Goal: Task Accomplishment & Management: Use online tool/utility

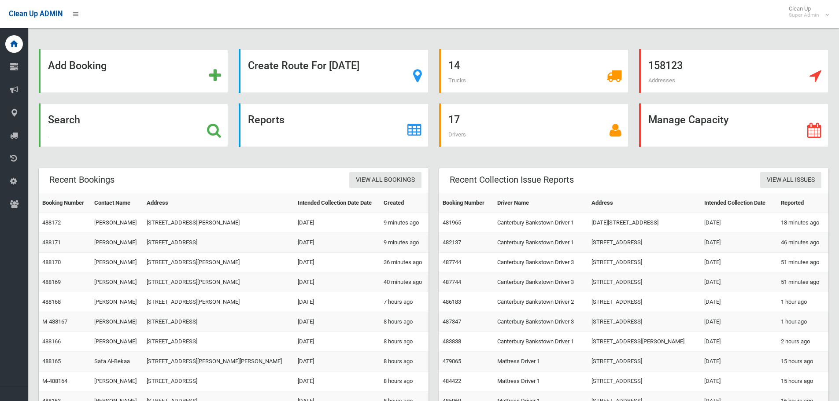
click at [80, 121] on strong "Search" at bounding box center [64, 120] width 32 height 12
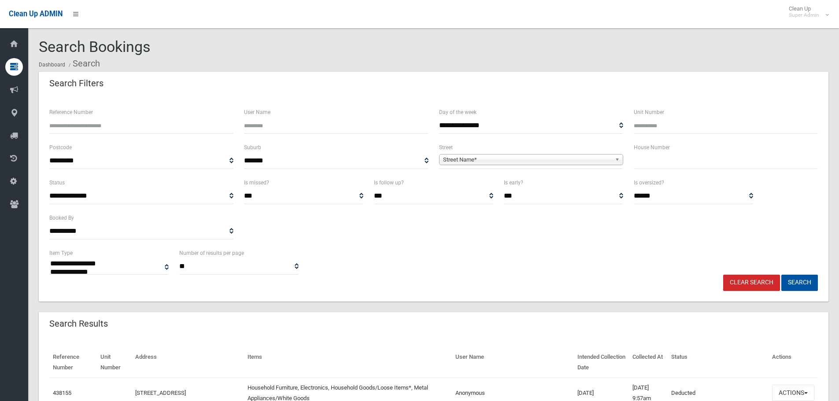
select select
click at [188, 123] on input "Reference Number" at bounding box center [141, 126] width 184 height 16
paste input "******"
type input "******"
click at [781, 275] on button "Search" at bounding box center [799, 283] width 37 height 16
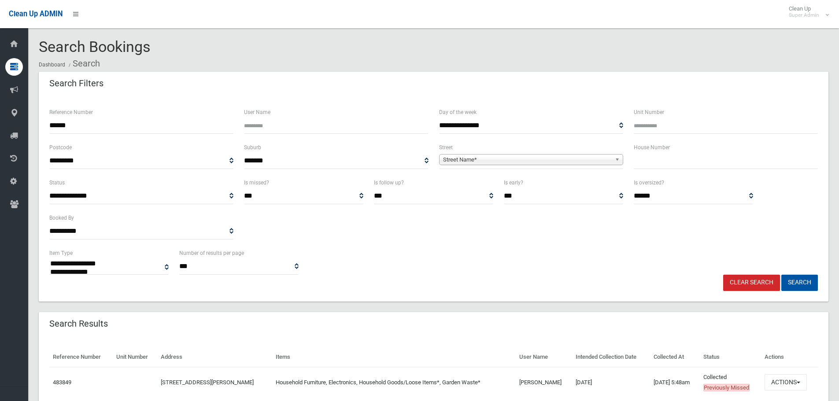
select select
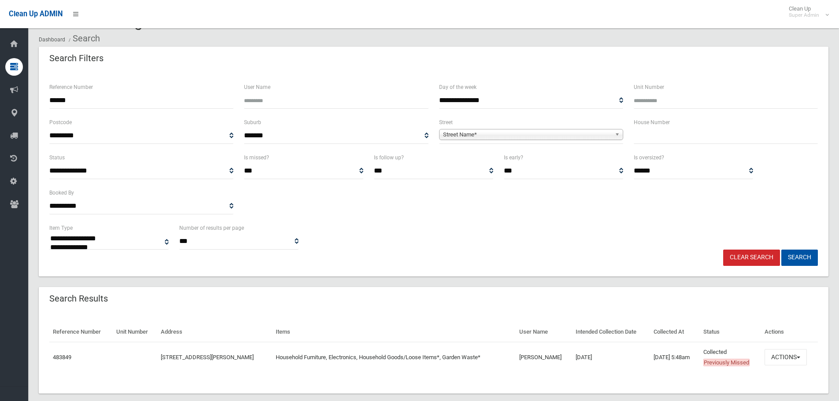
scroll to position [39, 0]
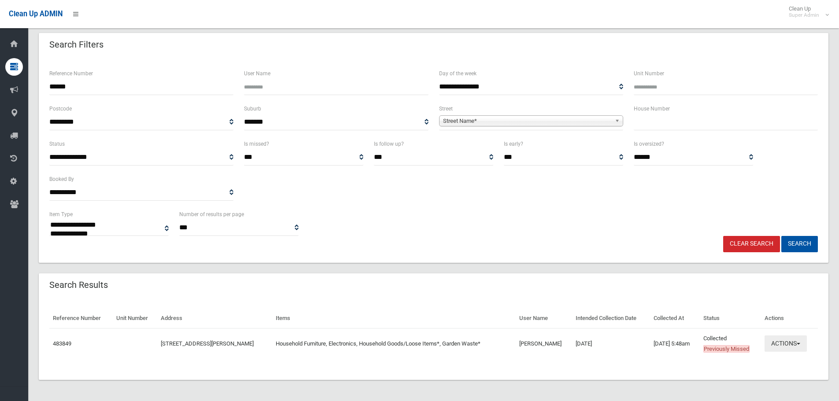
click at [786, 342] on button "Actions" at bounding box center [786, 344] width 42 height 16
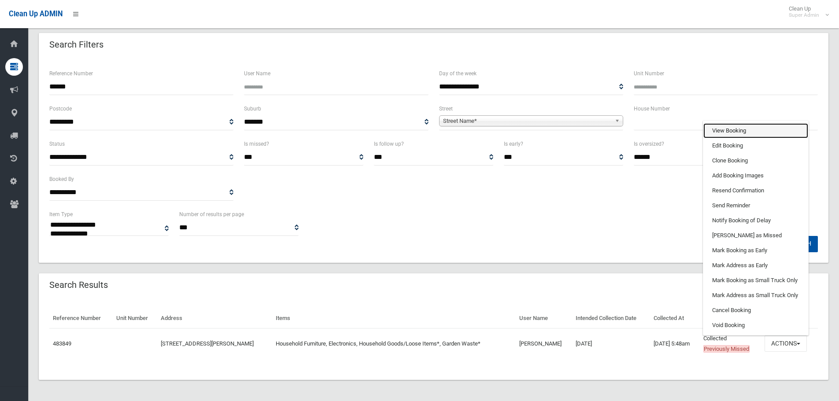
click at [733, 133] on link "View Booking" at bounding box center [755, 130] width 105 height 15
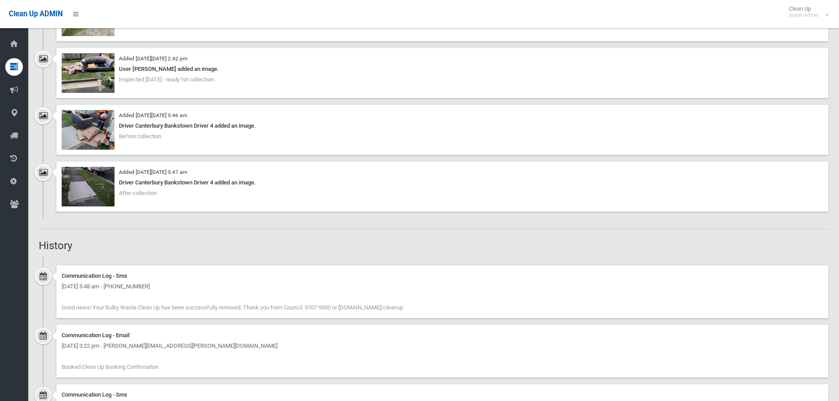
scroll to position [881, 0]
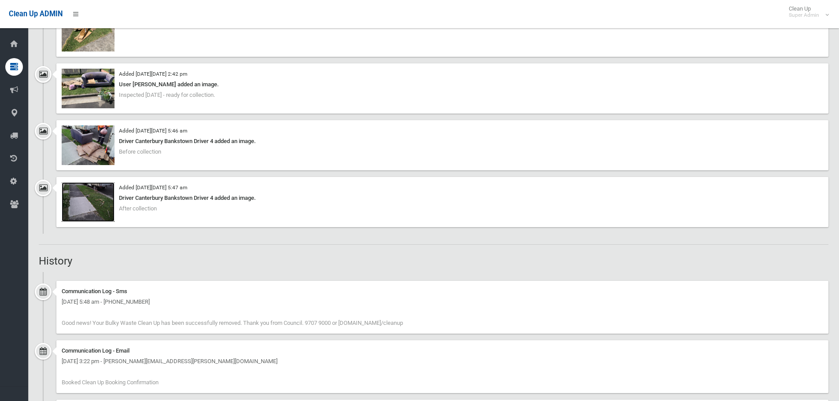
click at [93, 198] on img at bounding box center [88, 202] width 53 height 40
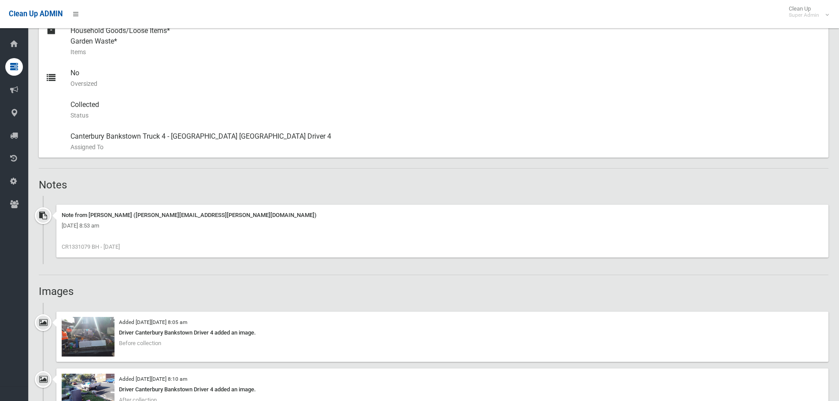
scroll to position [396, 0]
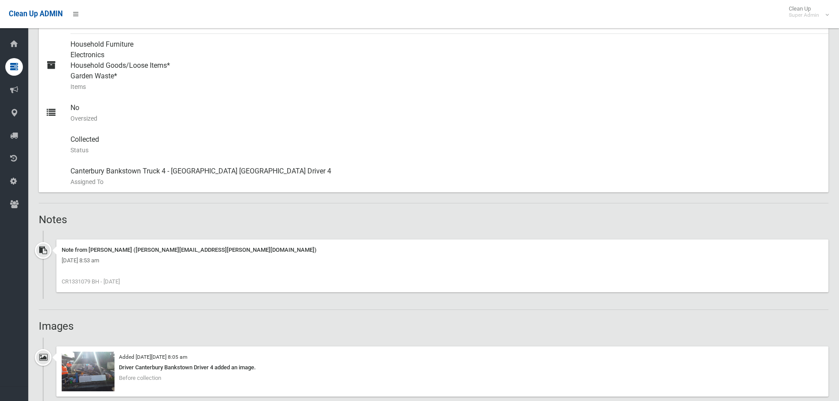
drag, startPoint x: 91, startPoint y: 283, endPoint x: 70, endPoint y: 286, distance: 21.3
click at [70, 286] on div "Note from [PERSON_NAME] ([PERSON_NAME][EMAIL_ADDRESS][PERSON_NAME][DOMAIN_NAME]…" at bounding box center [442, 266] width 772 height 53
copy span "1331079"
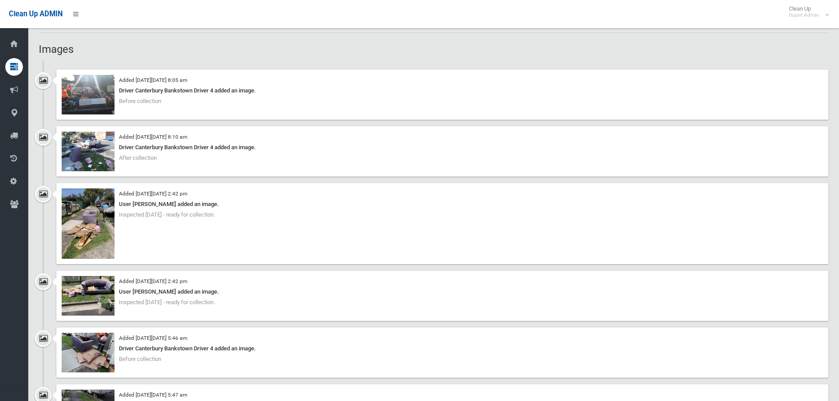
scroll to position [793, 0]
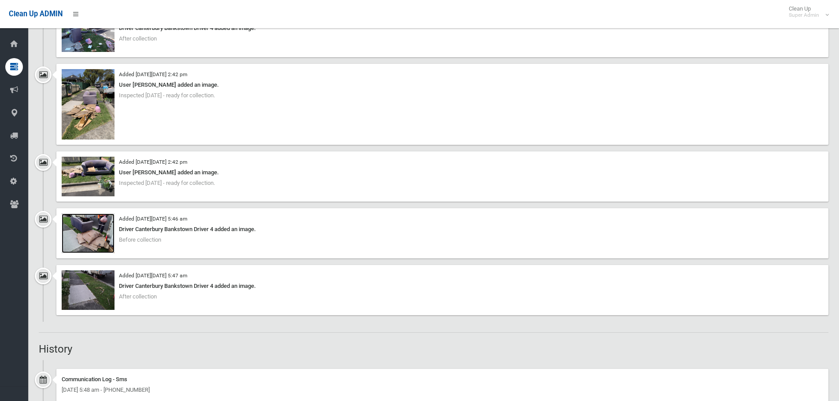
click at [102, 222] on img at bounding box center [88, 234] width 53 height 40
click at [99, 281] on img at bounding box center [88, 290] width 53 height 40
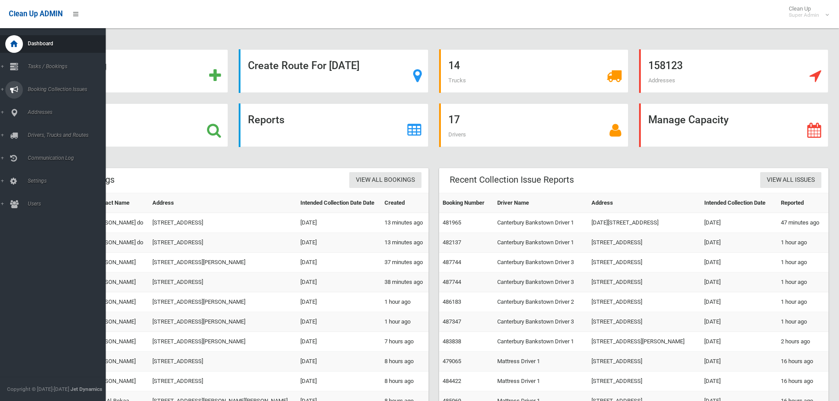
click at [22, 85] on div at bounding box center [14, 90] width 18 height 18
click at [45, 102] on span "All Reported Issues" at bounding box center [65, 105] width 80 height 6
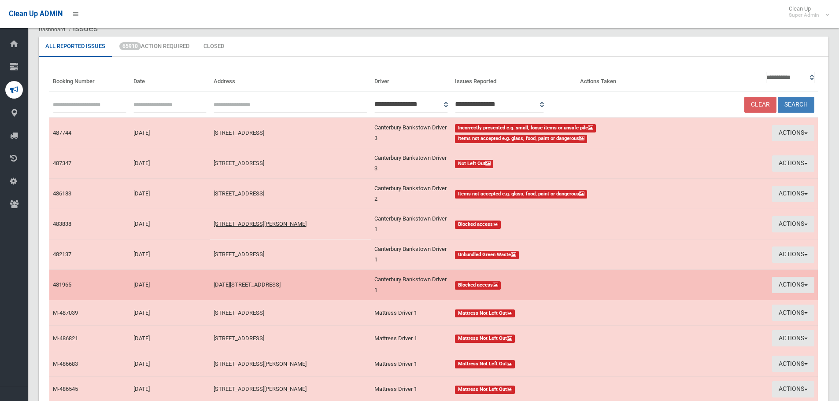
scroll to position [31, 0]
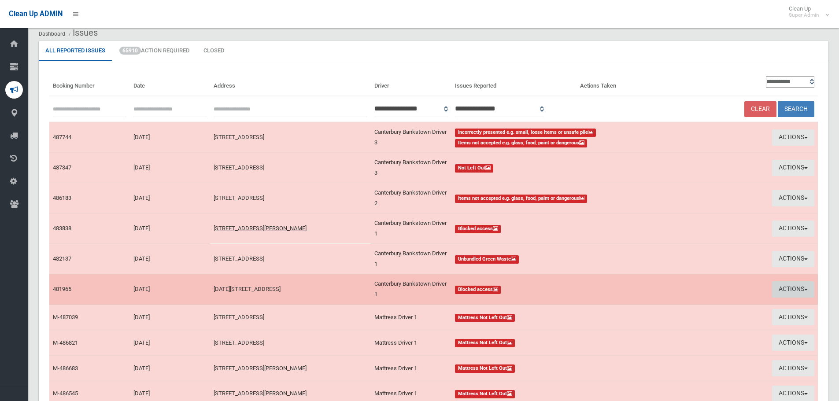
click at [791, 288] on button "Actions" at bounding box center [793, 289] width 42 height 16
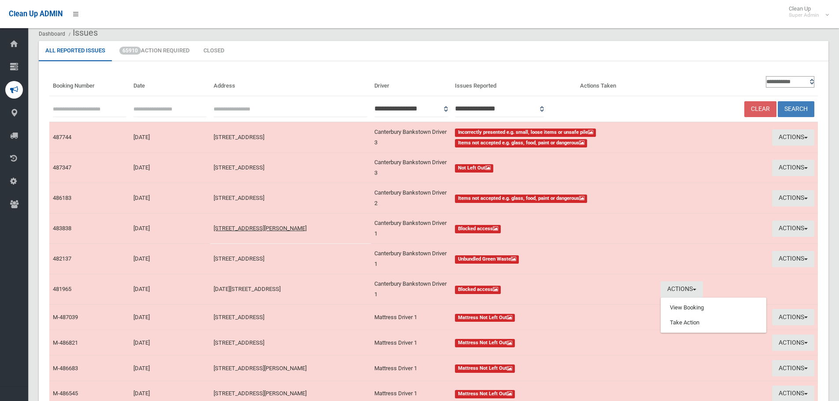
click at [673, 56] on ul "All Reported Issues 65910 Action Required Closed" at bounding box center [434, 51] width 790 height 20
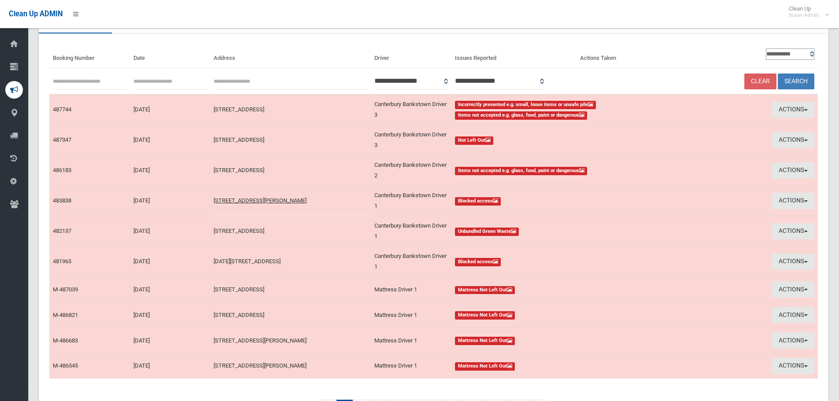
scroll to position [0, 0]
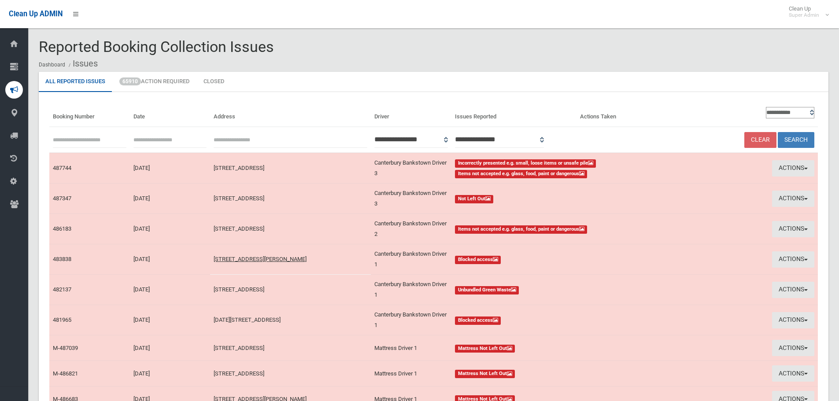
scroll to position [119, 0]
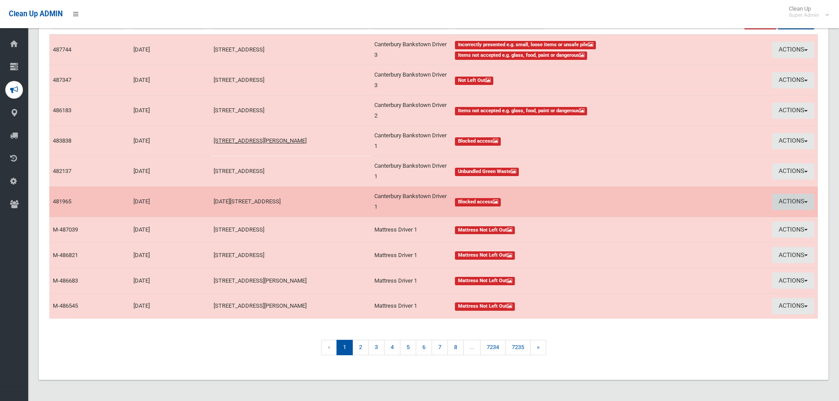
click at [796, 203] on button "Actions" at bounding box center [793, 202] width 42 height 16
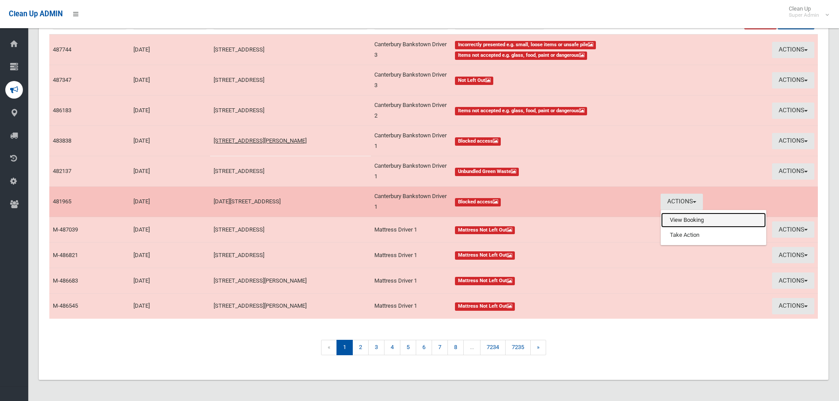
click at [686, 222] on link "View Booking" at bounding box center [713, 220] width 105 height 15
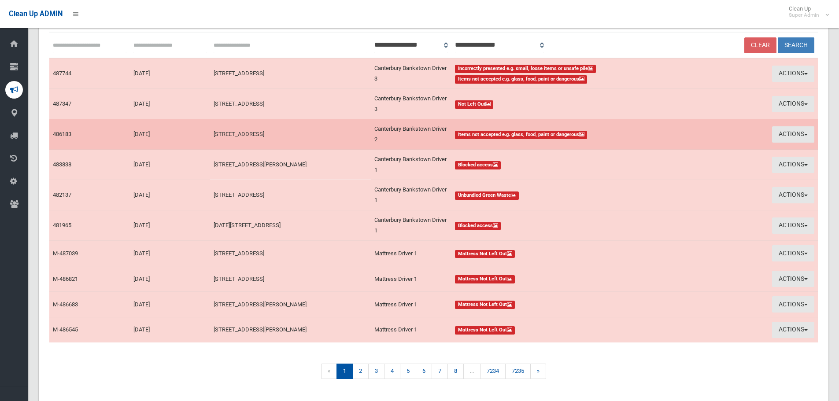
scroll to position [75, 0]
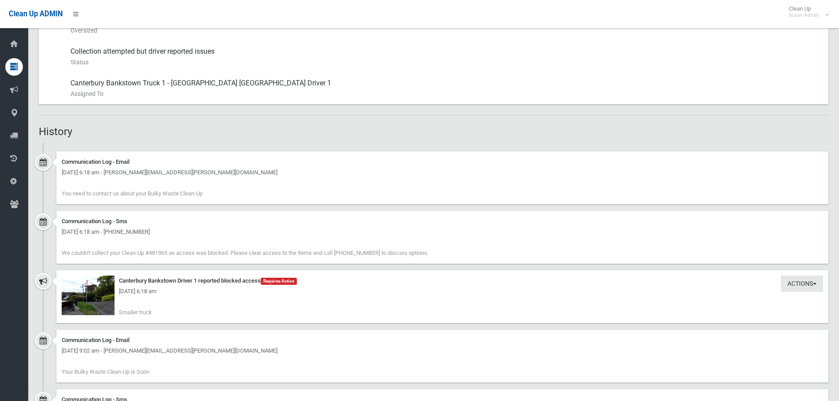
scroll to position [705, 0]
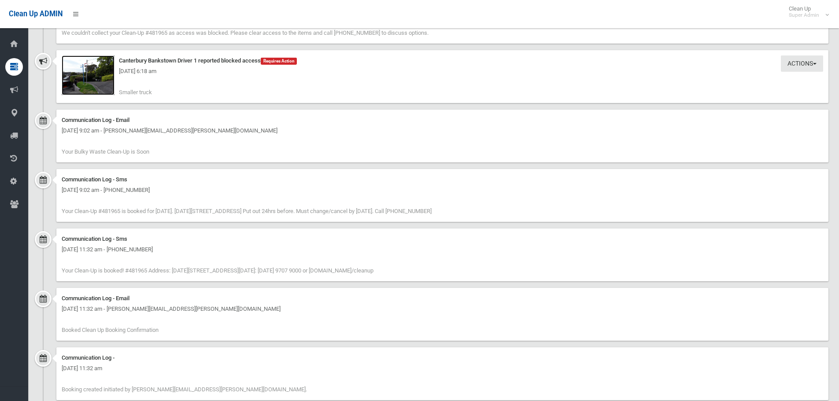
click at [94, 85] on img at bounding box center [88, 75] width 53 height 40
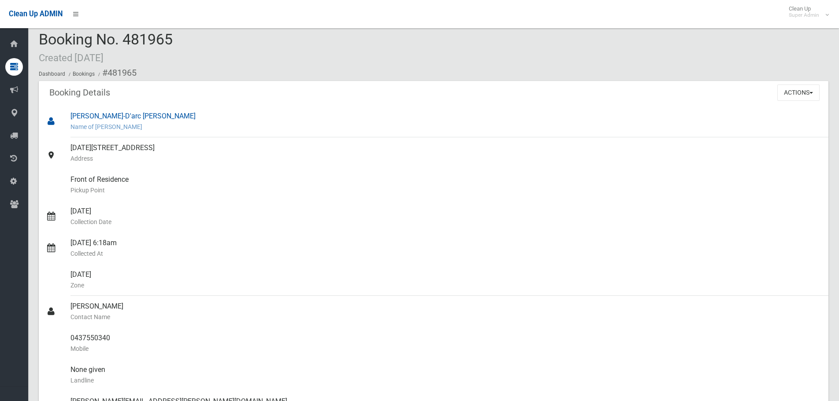
scroll to position [0, 0]
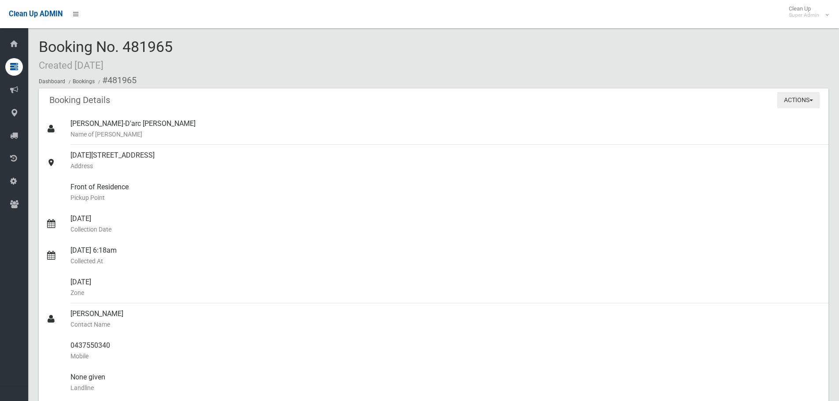
drag, startPoint x: 783, startPoint y: 107, endPoint x: 790, endPoint y: 97, distance: 12.3
click at [784, 104] on button "Actions" at bounding box center [798, 100] width 42 height 16
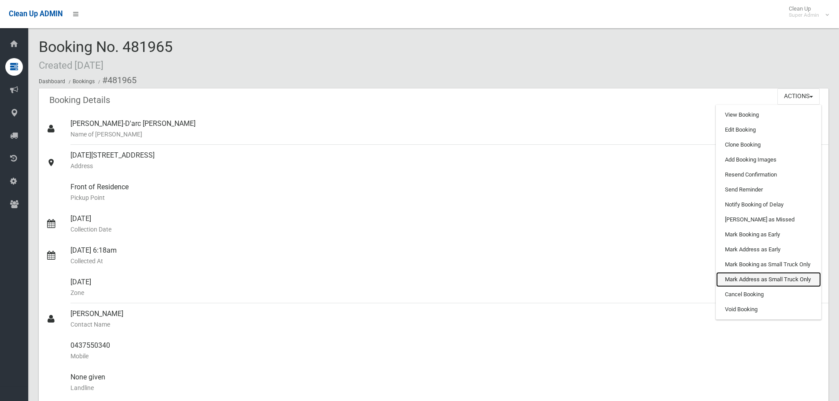
drag, startPoint x: 790, startPoint y: 279, endPoint x: 500, endPoint y: 34, distance: 379.4
click at [790, 279] on link "Mark Address as Small Truck Only" at bounding box center [768, 279] width 105 height 15
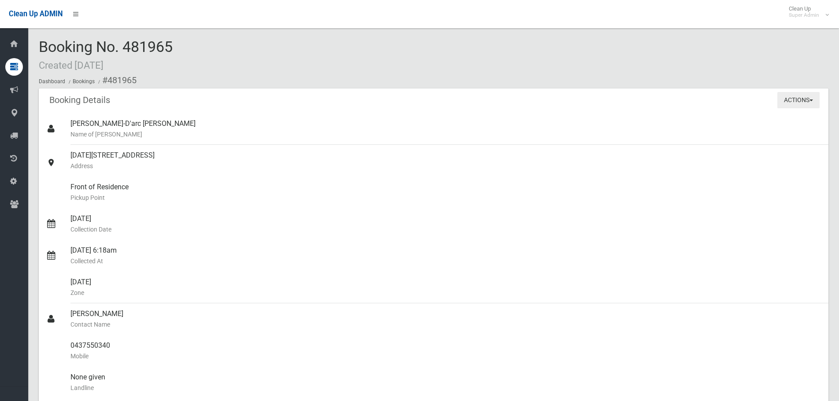
click at [804, 99] on button "Actions" at bounding box center [798, 100] width 42 height 16
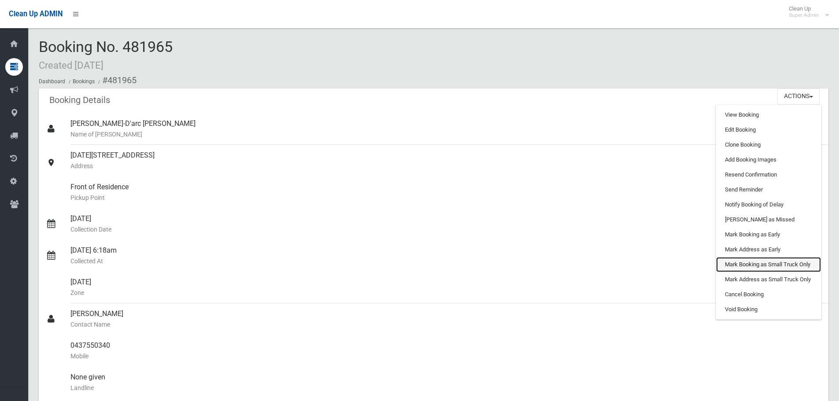
click at [754, 267] on link "Mark Booking as Small Truck Only" at bounding box center [768, 264] width 105 height 15
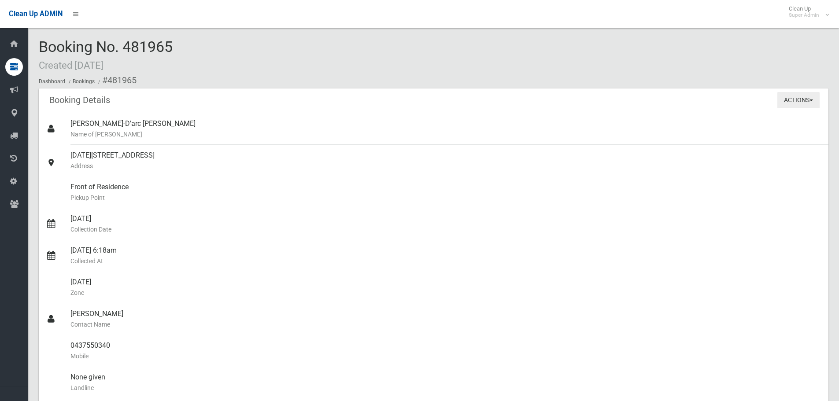
click at [791, 102] on button "Actions" at bounding box center [798, 100] width 42 height 16
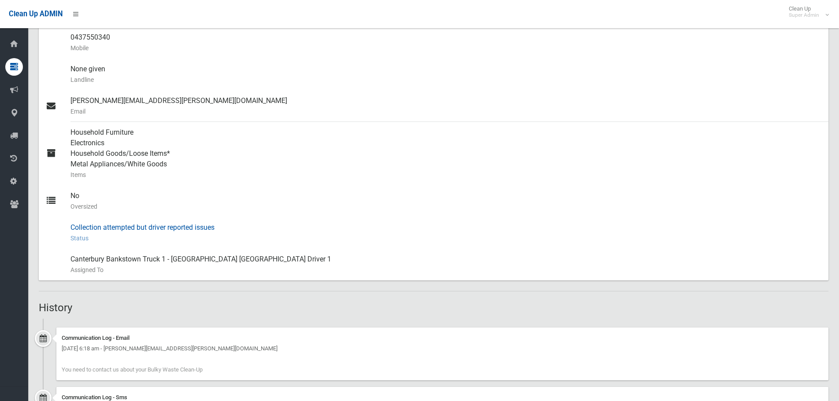
scroll to position [573, 0]
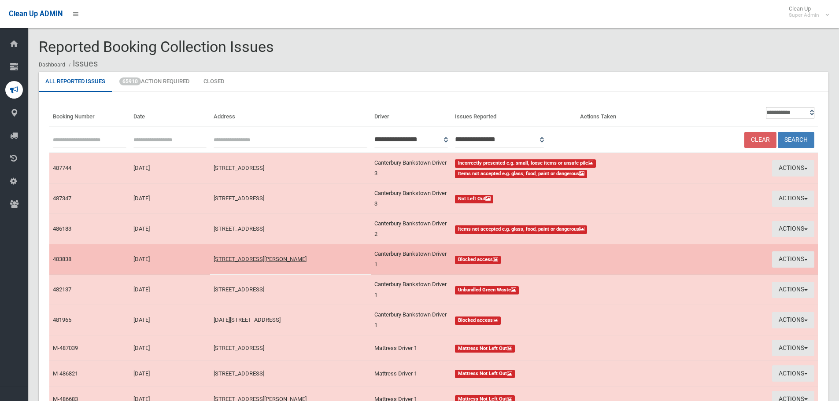
scroll to position [69, 0]
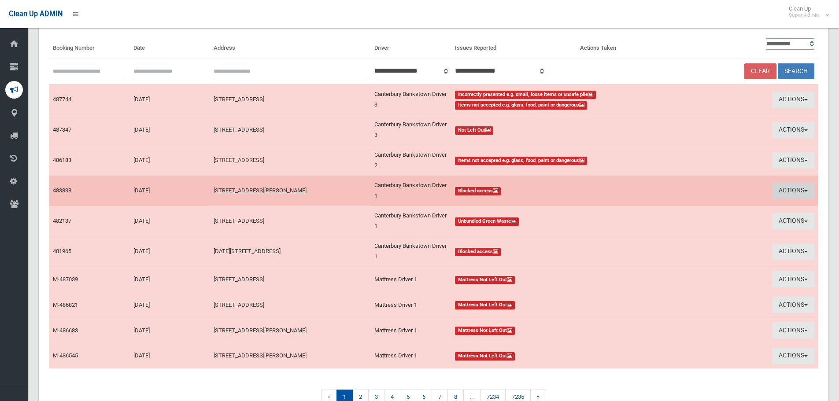
click at [782, 189] on button "Actions" at bounding box center [793, 191] width 42 height 16
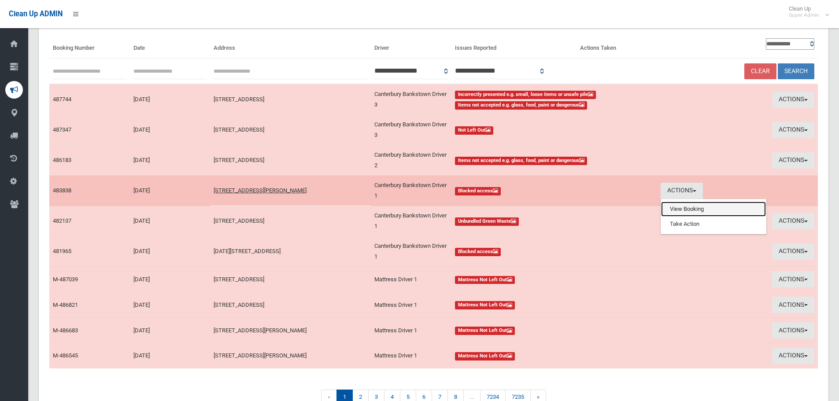
click at [717, 206] on link "View Booking" at bounding box center [713, 209] width 105 height 15
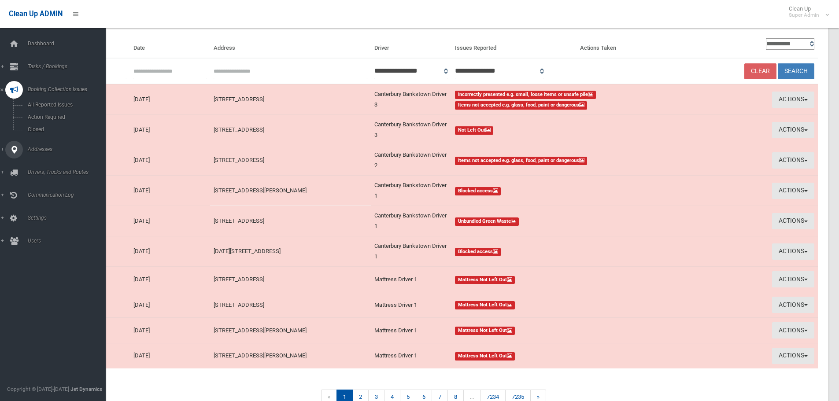
click at [21, 158] on link "Addresses" at bounding box center [56, 150] width 112 height 18
click at [50, 61] on link "Tasks / Bookings" at bounding box center [56, 67] width 112 height 18
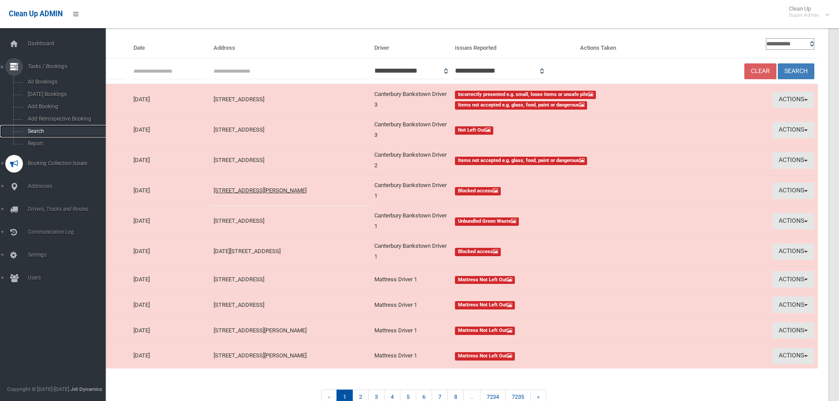
click at [58, 127] on link "Search" at bounding box center [56, 131] width 112 height 12
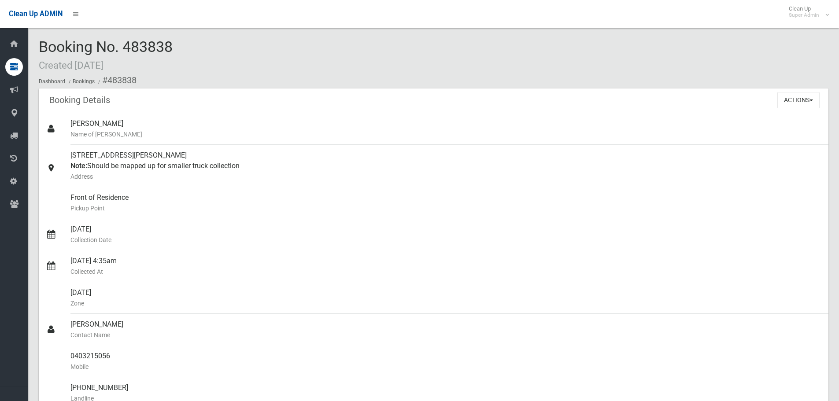
scroll to position [837, 0]
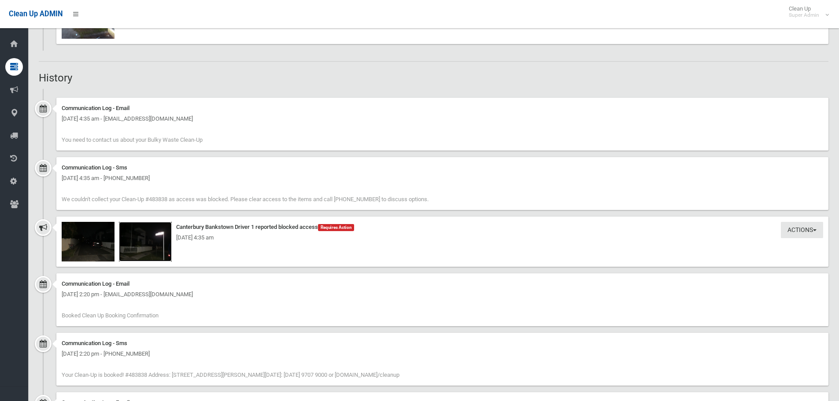
click at [150, 247] on img at bounding box center [145, 242] width 53 height 40
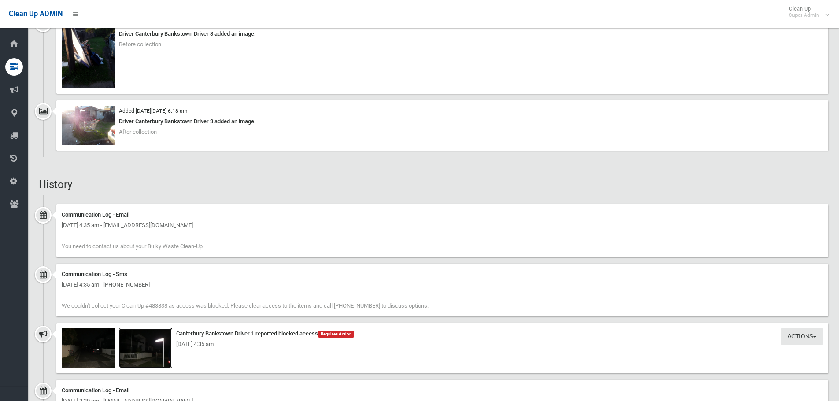
scroll to position [617, 0]
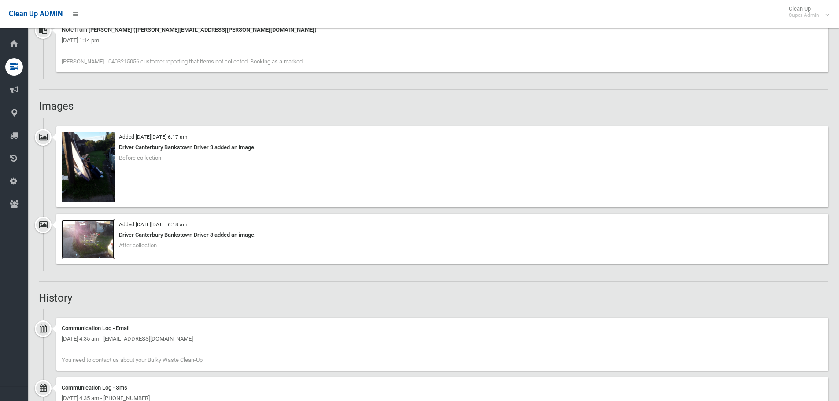
click at [96, 246] on img at bounding box center [88, 239] width 53 height 40
click at [104, 162] on img at bounding box center [88, 167] width 53 height 70
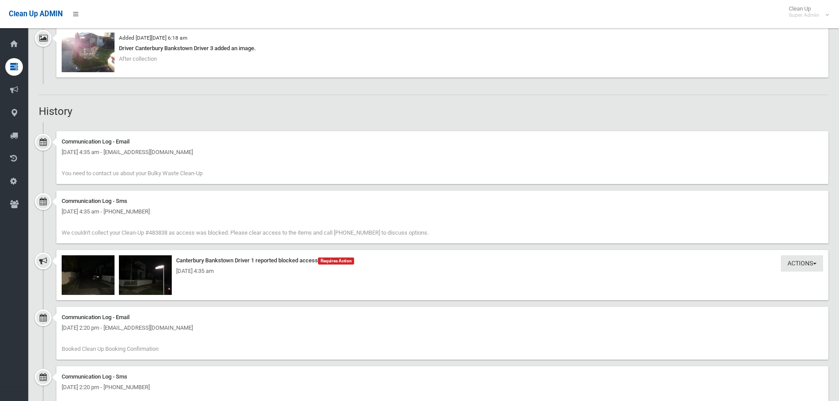
scroll to position [925, 0]
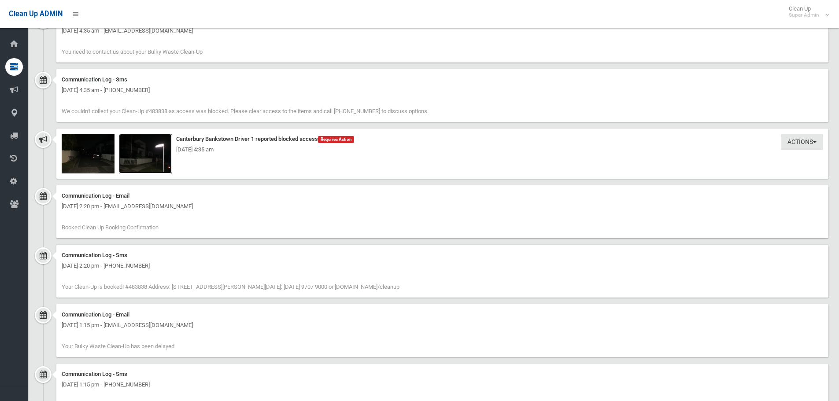
click at [154, 157] on img at bounding box center [145, 154] width 53 height 40
click at [98, 156] on img at bounding box center [88, 154] width 53 height 40
click at [154, 161] on img at bounding box center [145, 154] width 53 height 40
click at [133, 148] on div "[DATE] 4:35 am" at bounding box center [442, 149] width 761 height 11
click at [92, 156] on img at bounding box center [88, 154] width 53 height 40
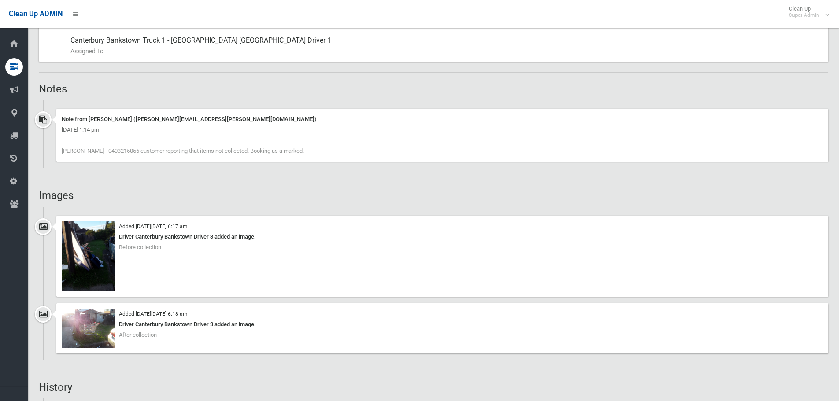
scroll to position [484, 0]
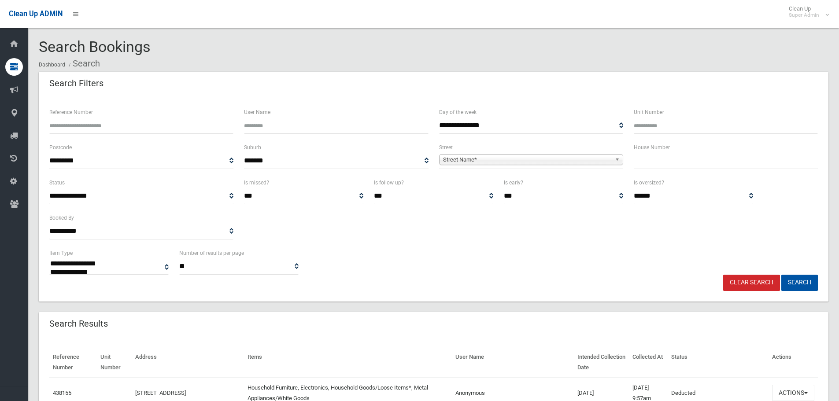
select select
drag, startPoint x: 690, startPoint y: 150, endPoint x: 689, endPoint y: 162, distance: 11.5
click at [690, 151] on div "House Number" at bounding box center [726, 155] width 184 height 27
click at [689, 162] on input "text" at bounding box center [726, 161] width 184 height 16
type input "**"
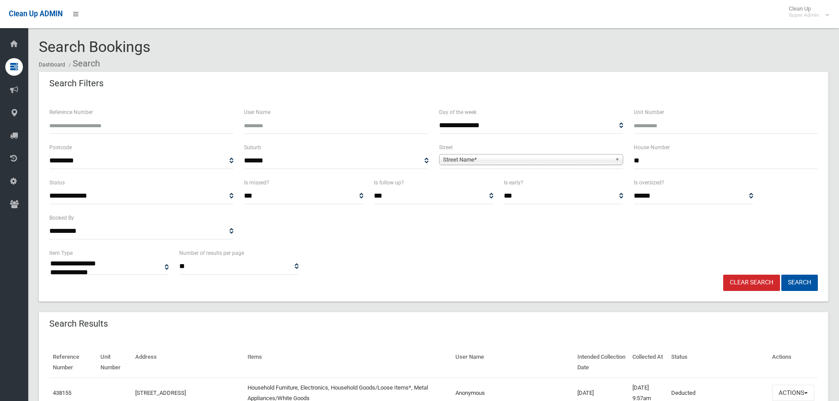
click at [466, 155] on span "Street Name*" at bounding box center [527, 160] width 168 height 11
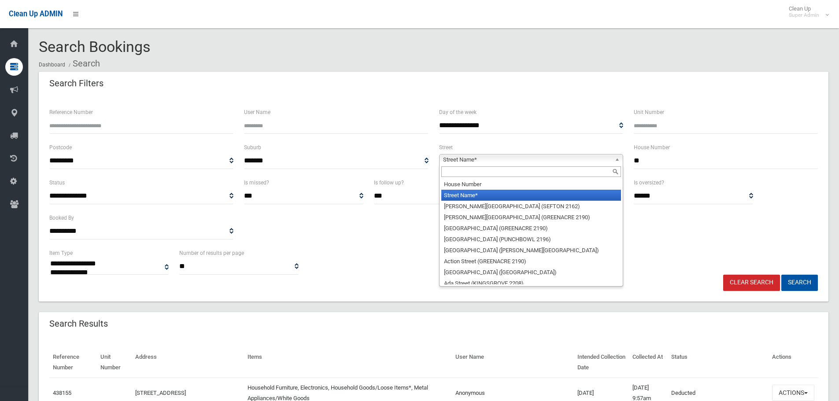
drag, startPoint x: 464, startPoint y: 172, endPoint x: 458, endPoint y: 181, distance: 10.3
click at [464, 173] on input "text" at bounding box center [531, 171] width 180 height 11
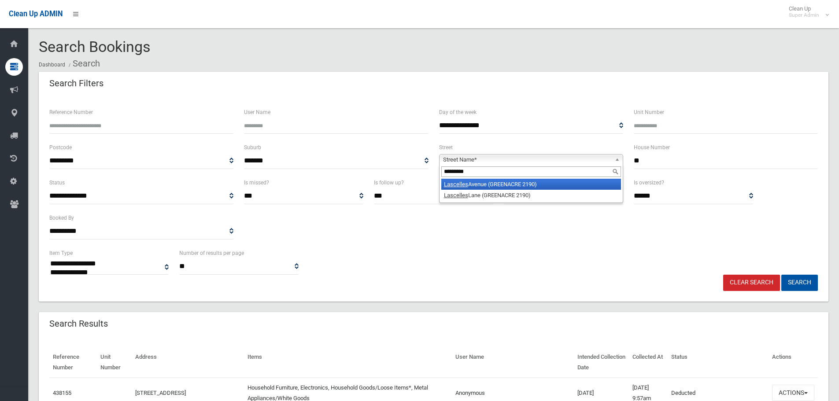
type input "*********"
click at [458, 181] on li "Lascelles Avenue (GREENACRE 2190)" at bounding box center [531, 184] width 180 height 11
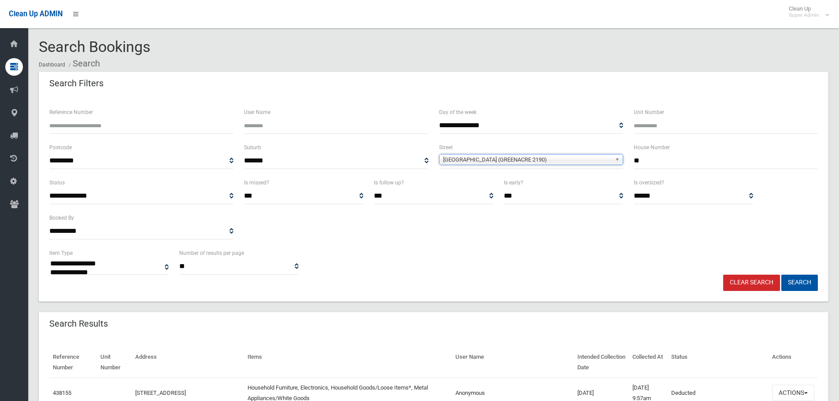
click at [781, 275] on button "Search" at bounding box center [799, 283] width 37 height 16
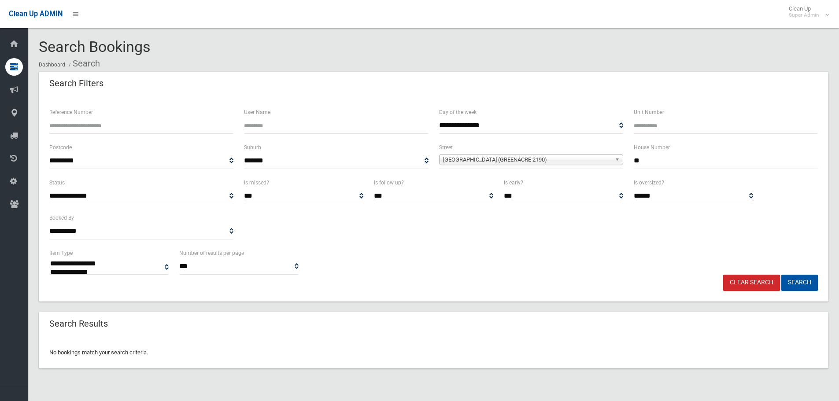
select select
click at [671, 159] on input "**" at bounding box center [726, 161] width 184 height 16
drag, startPoint x: 671, startPoint y: 159, endPoint x: 601, endPoint y: 175, distance: 71.9
click at [601, 175] on div "**********" at bounding box center [433, 159] width 779 height 35
click at [781, 275] on button "Search" at bounding box center [799, 283] width 37 height 16
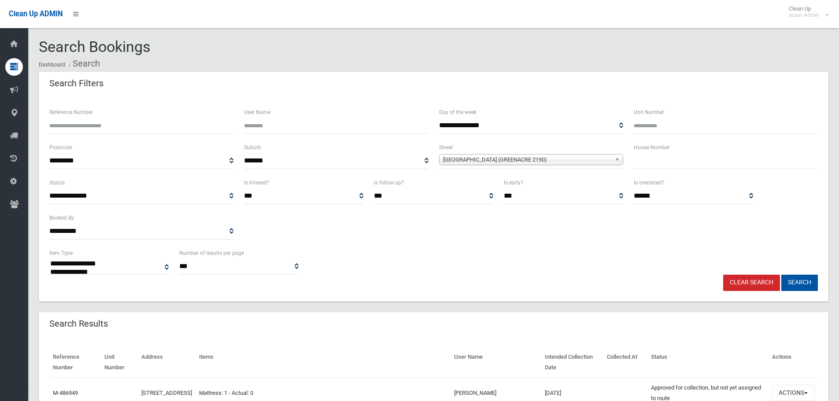
select select
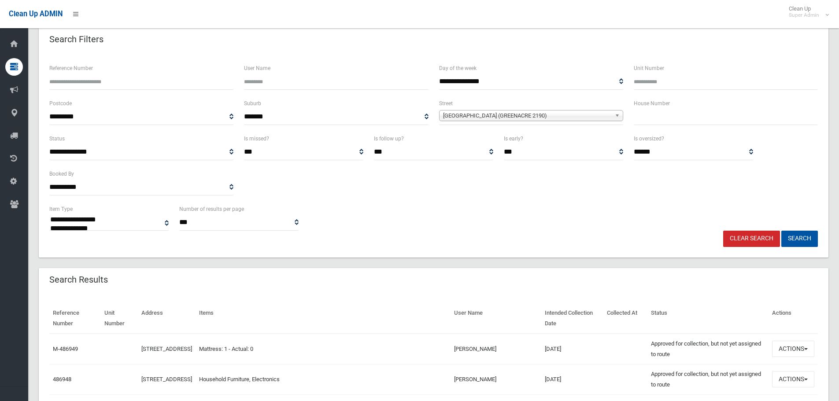
scroll to position [88, 0]
